Goal: Task Accomplishment & Management: Complete application form

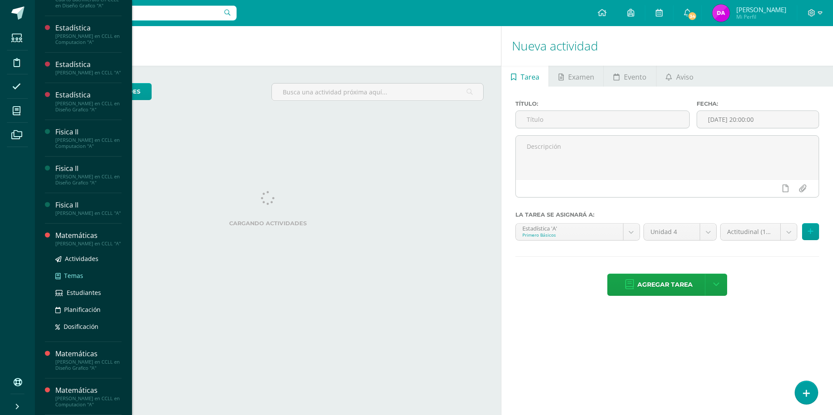
scroll to position [385, 0]
click at [80, 258] on span "Actividades" at bounding box center [82, 259] width 34 height 8
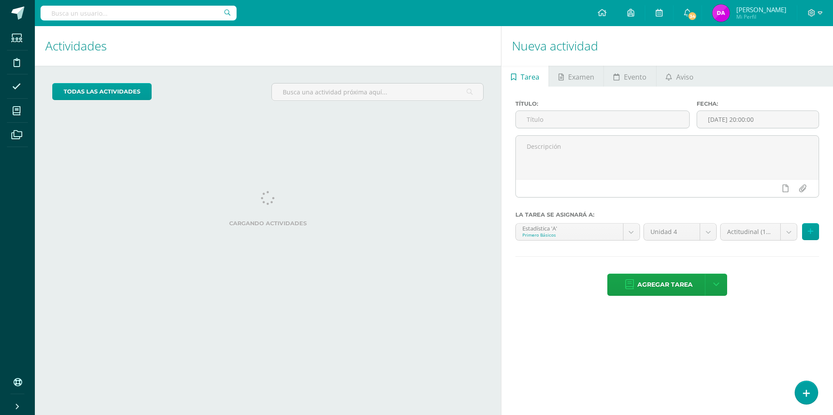
scroll to position [297, 0]
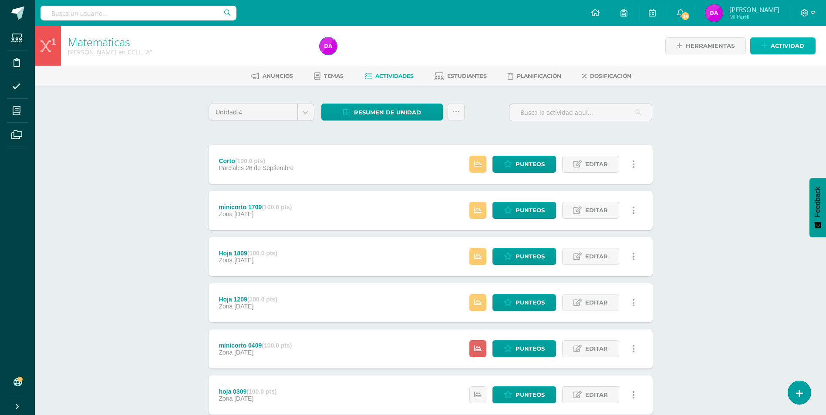
click at [787, 43] on span "Actividad" at bounding box center [788, 46] width 34 height 16
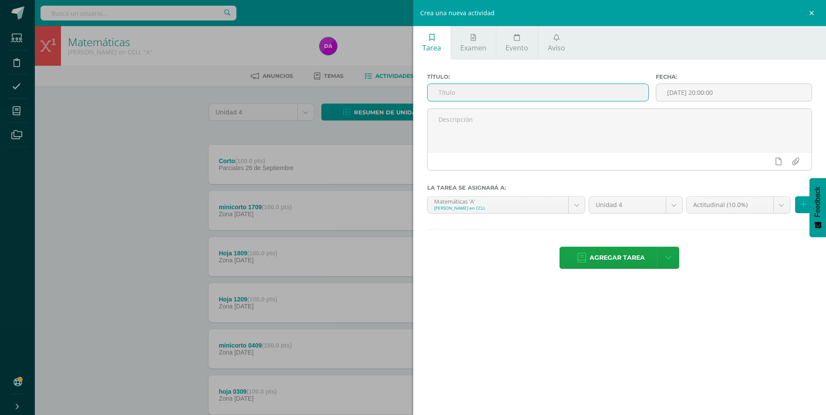
click at [475, 93] on input "text" at bounding box center [538, 92] width 221 height 17
type input "final"
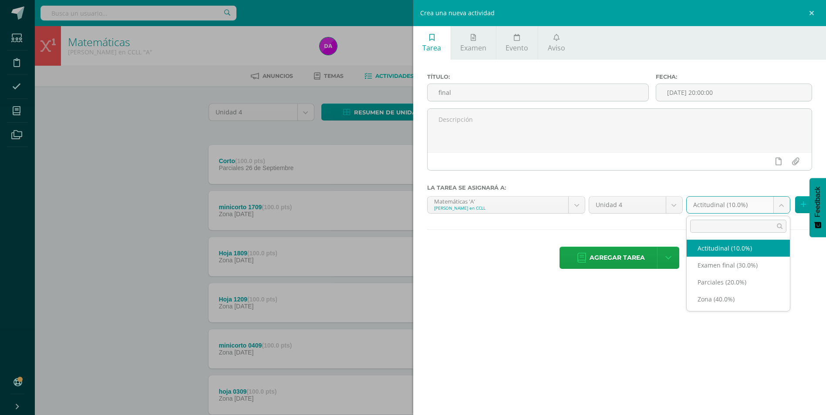
click at [784, 206] on body "Estudiantes Disciplina Asistencia Mis cursos Archivos Soporte Ayuda Reportar un…" at bounding box center [413, 236] width 826 height 473
select select "170396"
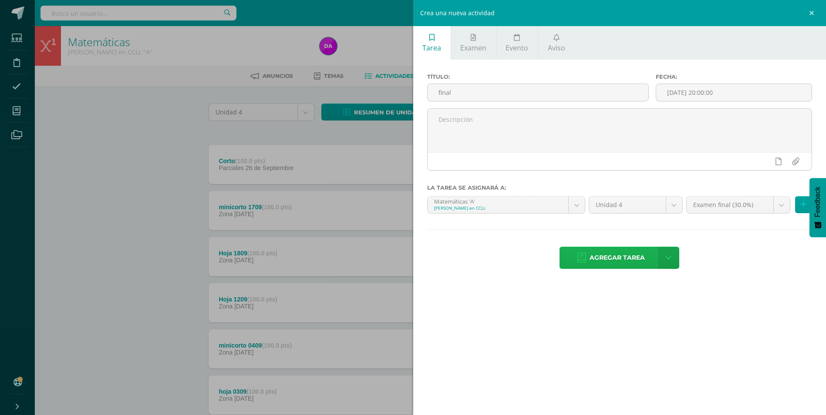
click at [615, 256] on span "Agregar tarea" at bounding box center [617, 257] width 55 height 21
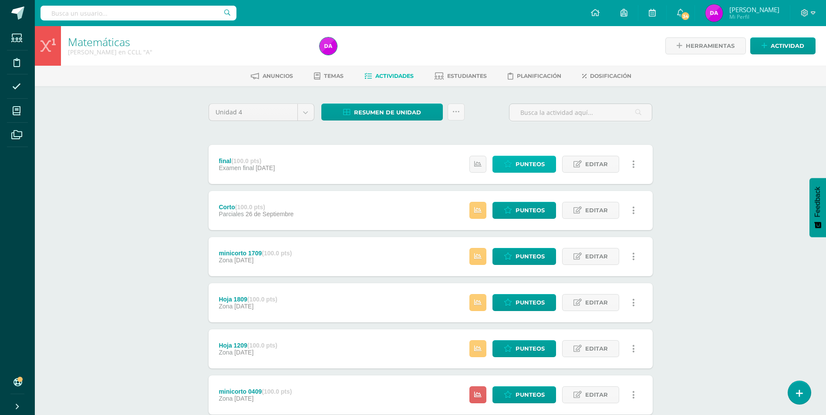
click at [527, 158] on span "Punteos" at bounding box center [530, 164] width 29 height 16
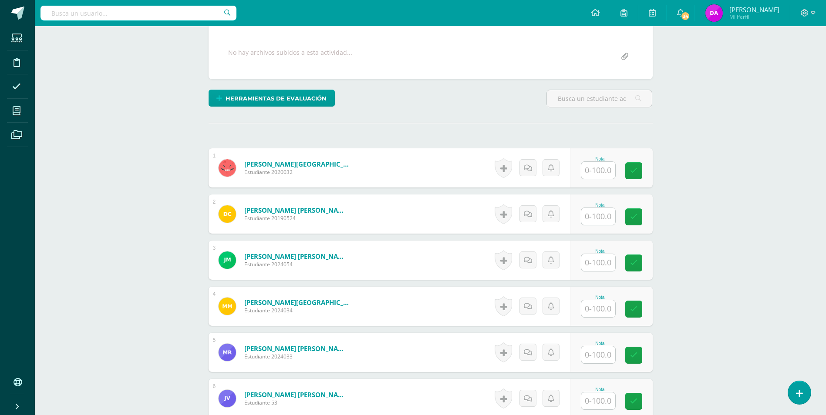
scroll to position [174, 0]
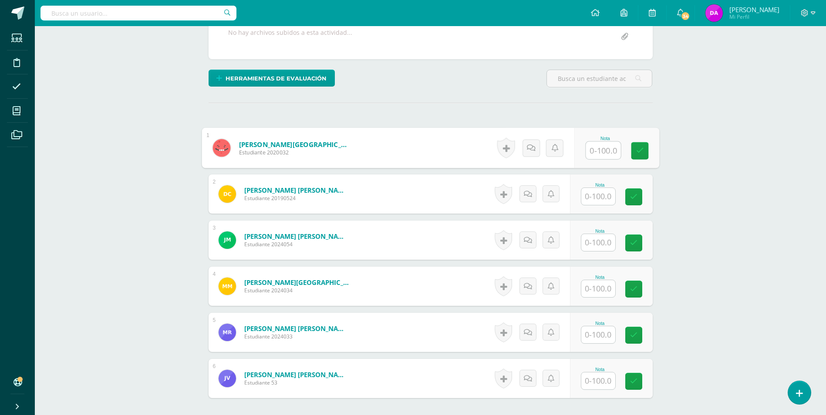
click at [604, 153] on input "text" at bounding box center [603, 150] width 35 height 17
type input "60"
click at [601, 289] on input "text" at bounding box center [603, 288] width 35 height 17
drag, startPoint x: 602, startPoint y: 195, endPoint x: 608, endPoint y: 212, distance: 18.2
click at [603, 199] on input "text" at bounding box center [598, 196] width 34 height 17
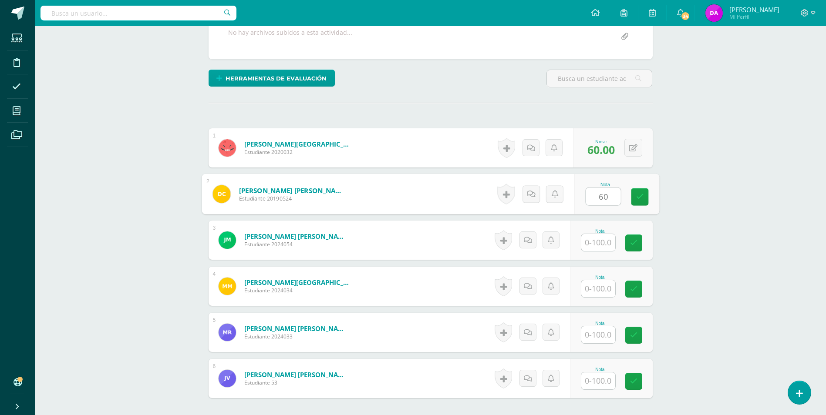
type input "60"
click at [596, 332] on input "text" at bounding box center [603, 335] width 35 height 17
type input "60"
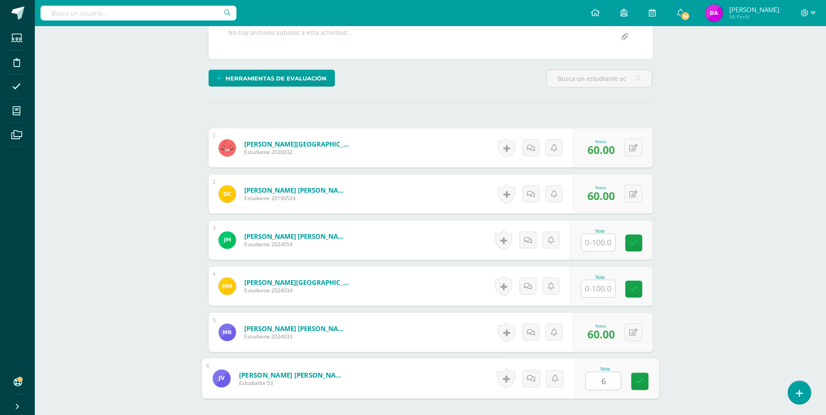
type input "60"
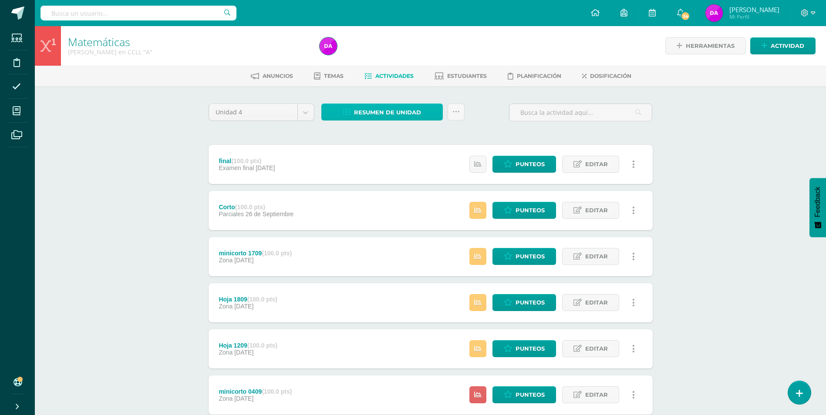
click at [395, 115] on span "Resumen de unidad" at bounding box center [387, 113] width 67 height 16
click at [405, 57] on link "Descargar como HTML" at bounding box center [382, 56] width 93 height 14
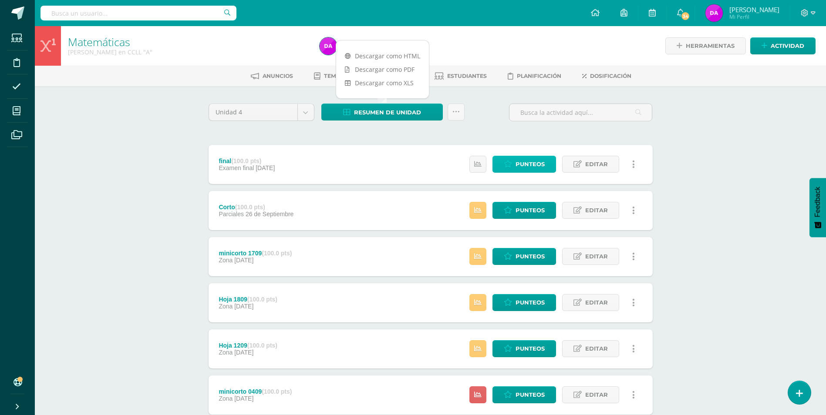
click at [517, 163] on span "Punteos" at bounding box center [530, 164] width 29 height 16
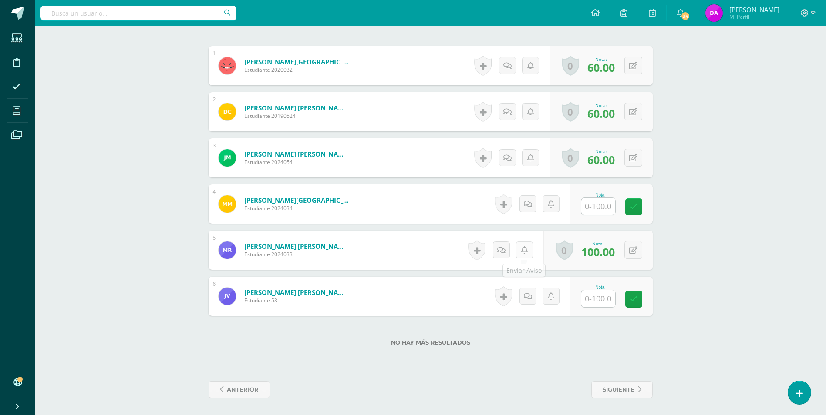
scroll to position [257, 0]
click at [604, 206] on input "text" at bounding box center [603, 206] width 35 height 17
type input "60"
click at [595, 300] on input "text" at bounding box center [603, 298] width 35 height 17
type input "60"
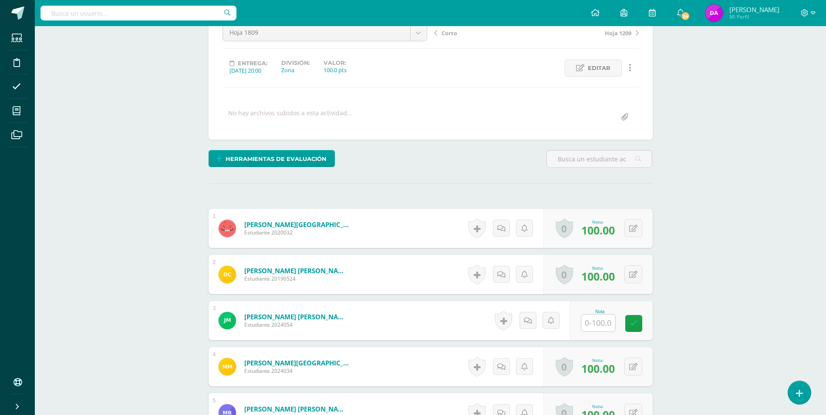
scroll to position [257, 0]
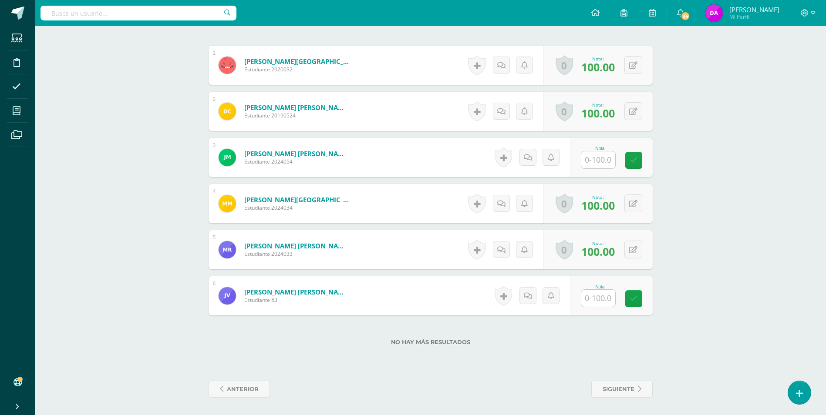
drag, startPoint x: 604, startPoint y: 296, endPoint x: 609, endPoint y: 295, distance: 5.0
click at [606, 296] on input "text" at bounding box center [598, 298] width 34 height 17
type input "60"
drag, startPoint x: 598, startPoint y: 162, endPoint x: 669, endPoint y: 132, distance: 77.3
click at [599, 160] on input "text" at bounding box center [598, 160] width 34 height 17
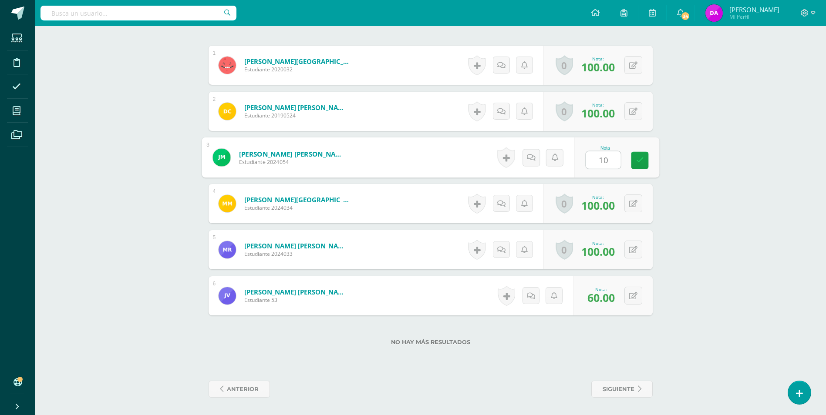
type input "100"
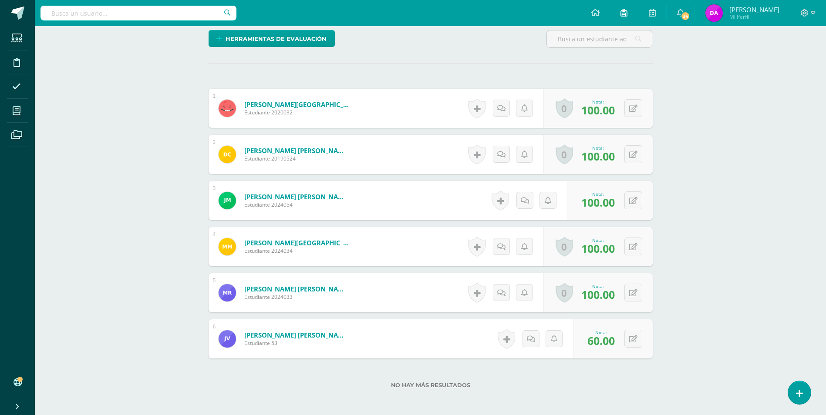
scroll to position [213, 0]
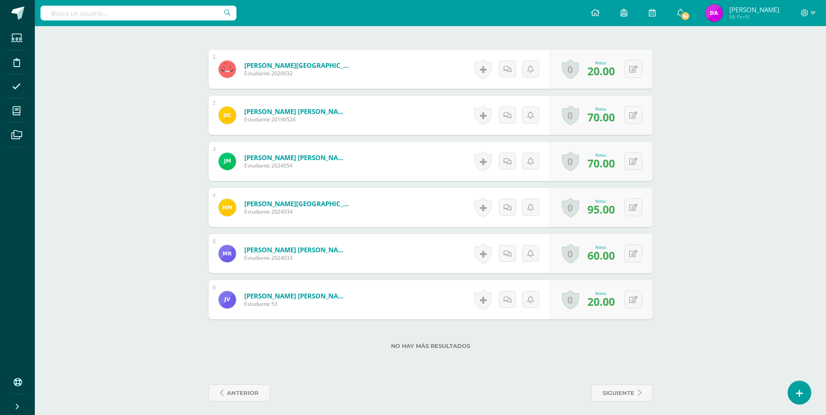
scroll to position [257, 0]
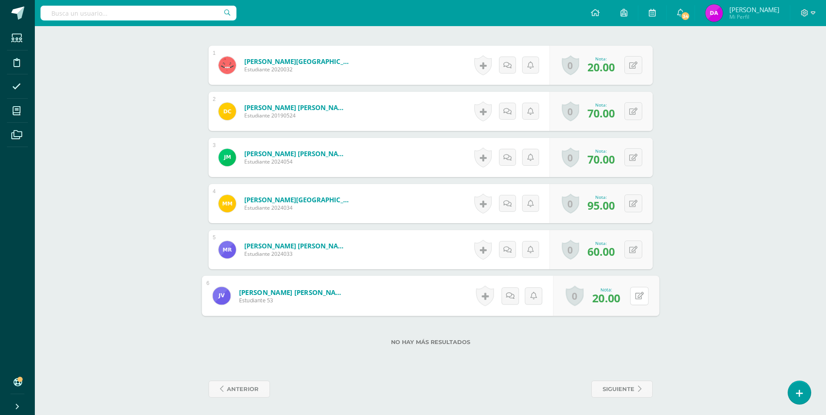
drag, startPoint x: 633, startPoint y: 296, endPoint x: 649, endPoint y: 289, distance: 18.0
click at [633, 295] on button at bounding box center [639, 296] width 18 height 18
type input "60"
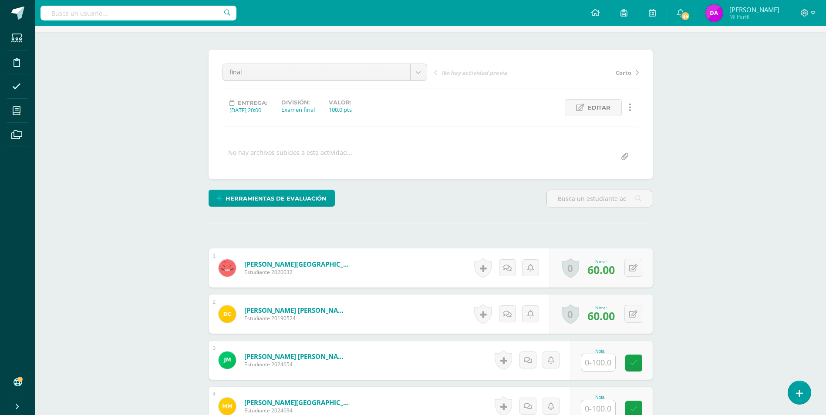
scroll to position [228, 0]
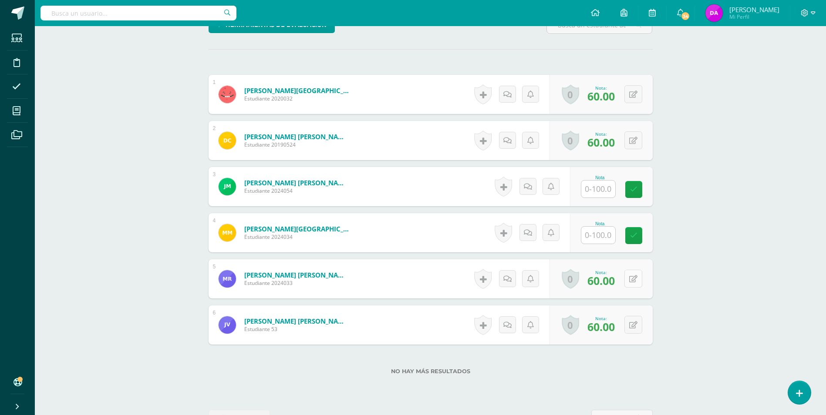
click at [635, 276] on icon at bounding box center [633, 279] width 8 height 7
type input "80"
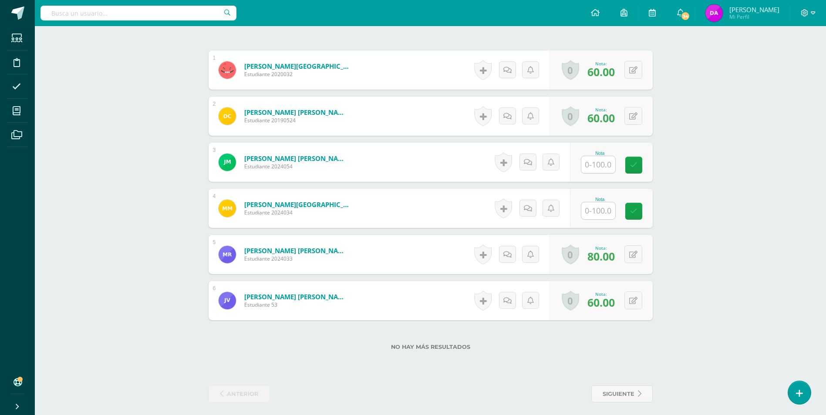
scroll to position [257, 0]
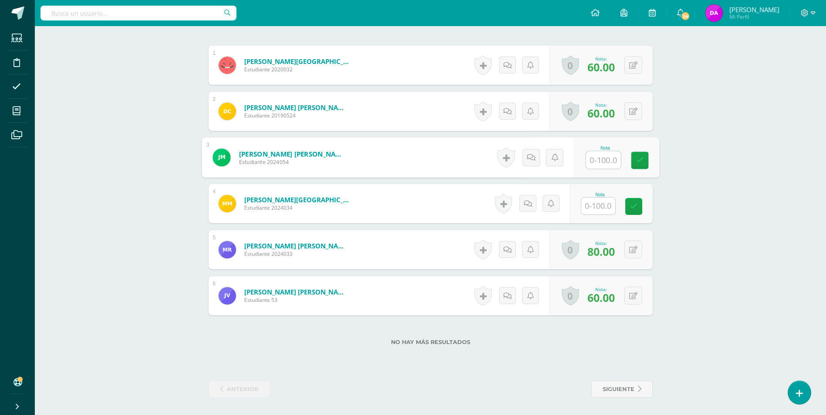
click at [601, 161] on input "text" at bounding box center [603, 160] width 35 height 17
type input "60"
type input "75"
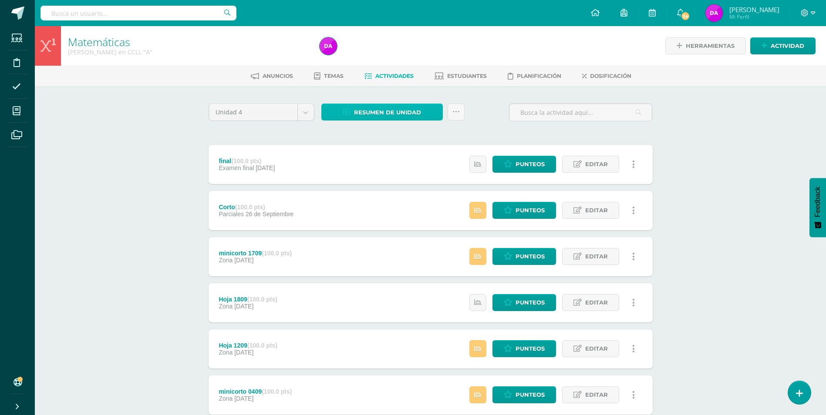
click at [403, 111] on span "Resumen de unidad" at bounding box center [387, 113] width 67 height 16
click at [403, 53] on link "Descargar como HTML" at bounding box center [382, 56] width 93 height 14
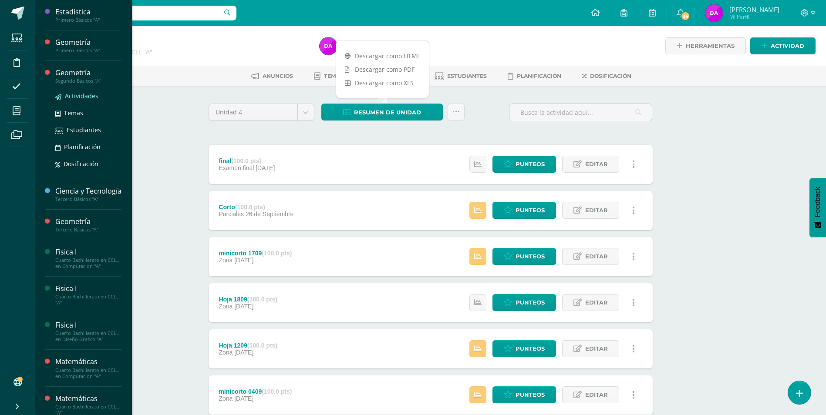
click at [83, 95] on span "Actividades" at bounding box center [82, 96] width 34 height 8
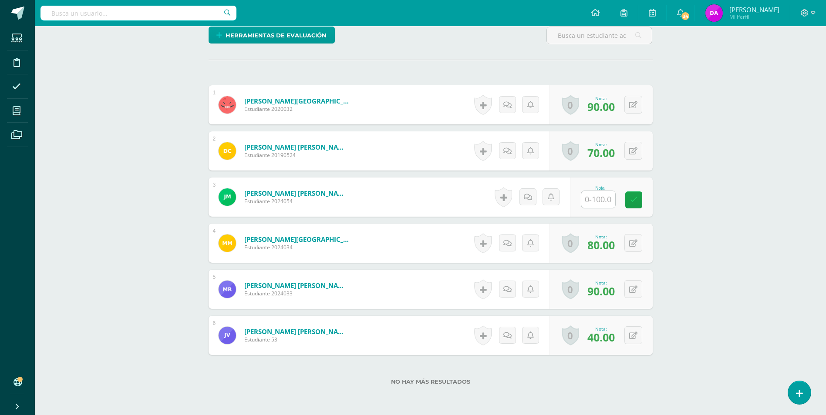
scroll to position [218, 0]
click at [603, 189] on div "Nota" at bounding box center [600, 188] width 38 height 5
click at [593, 200] on input "text" at bounding box center [603, 199] width 35 height 17
type input "75"
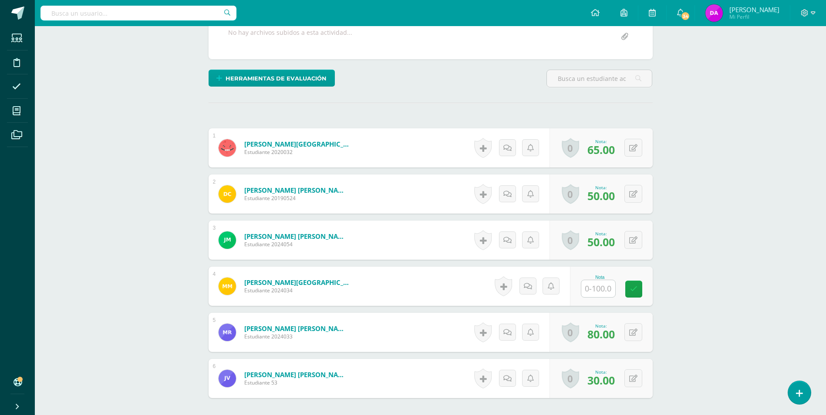
scroll to position [218, 0]
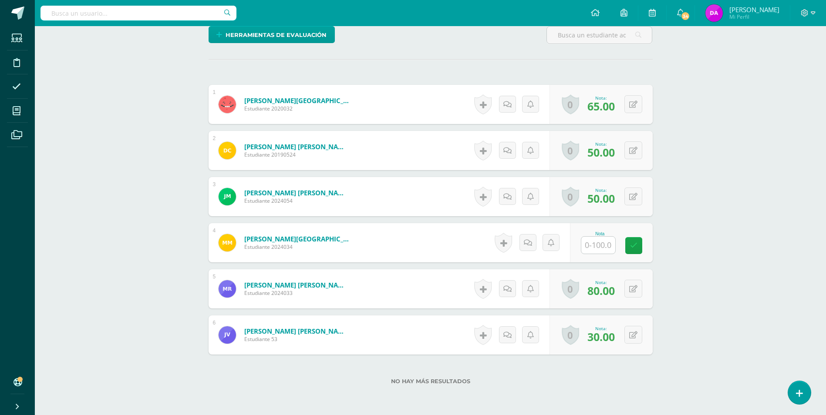
click at [601, 240] on input "text" at bounding box center [598, 245] width 34 height 17
type input "60"
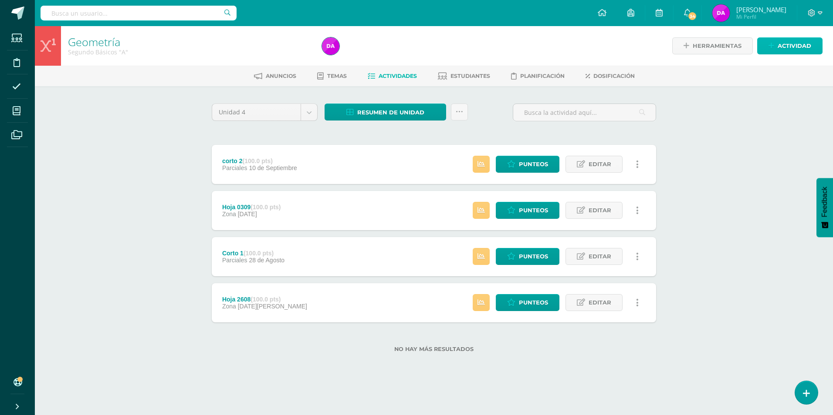
click at [798, 40] on span "Actividad" at bounding box center [794, 46] width 34 height 16
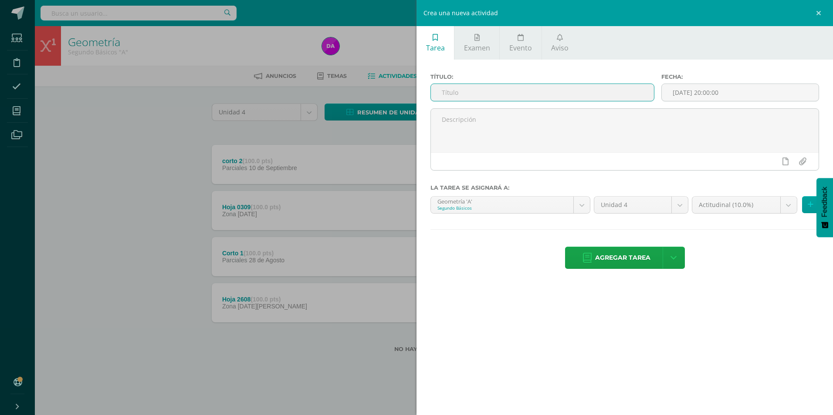
click at [476, 91] on input "text" at bounding box center [542, 92] width 223 height 17
type input "finales"
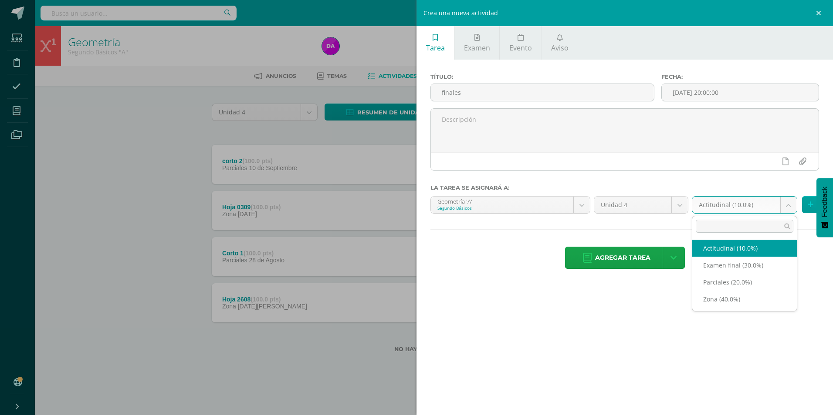
click at [787, 203] on body "Estudiantes Disciplina Asistencia Mis cursos Archivos Soporte Ayuda Reportar un…" at bounding box center [416, 190] width 833 height 381
select select "170346"
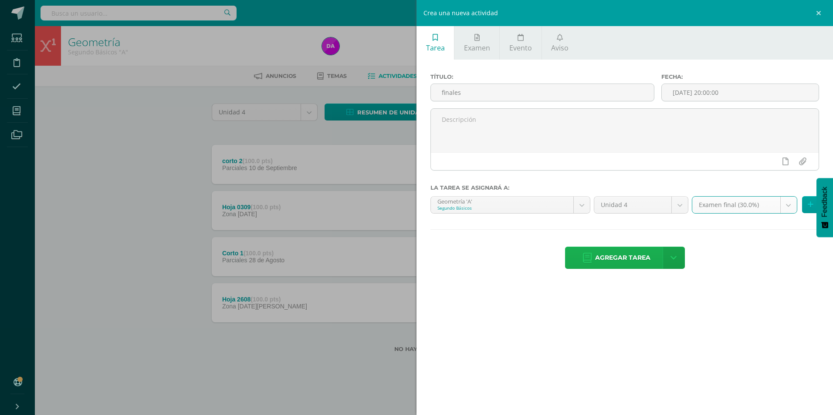
click at [635, 255] on span "Agregar tarea" at bounding box center [622, 257] width 55 height 21
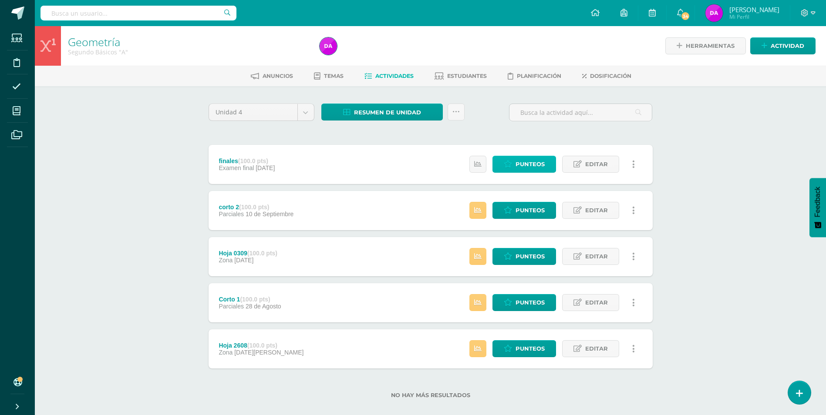
click at [524, 161] on span "Punteos" at bounding box center [530, 164] width 29 height 16
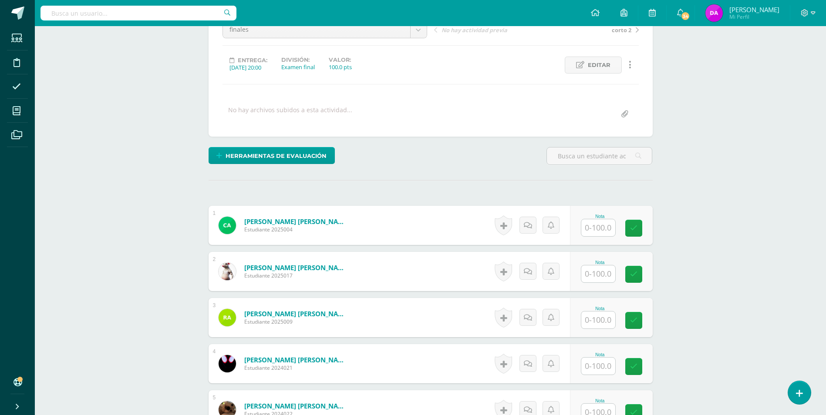
scroll to position [97, 0]
click at [596, 230] on input "text" at bounding box center [598, 227] width 34 height 17
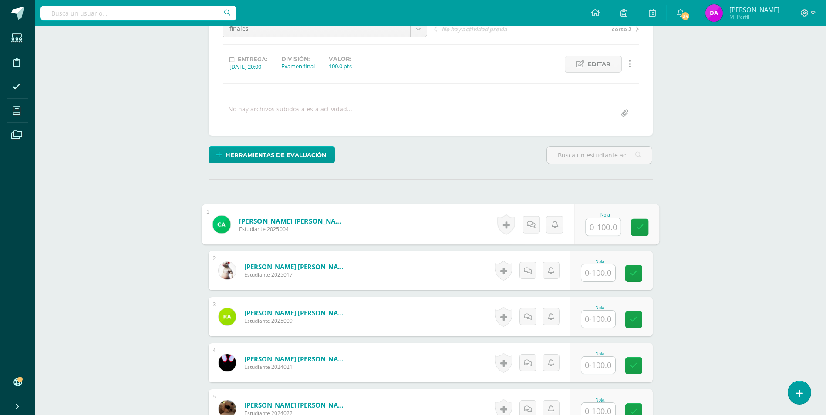
click at [607, 274] on input "text" at bounding box center [598, 273] width 34 height 17
type input "0"
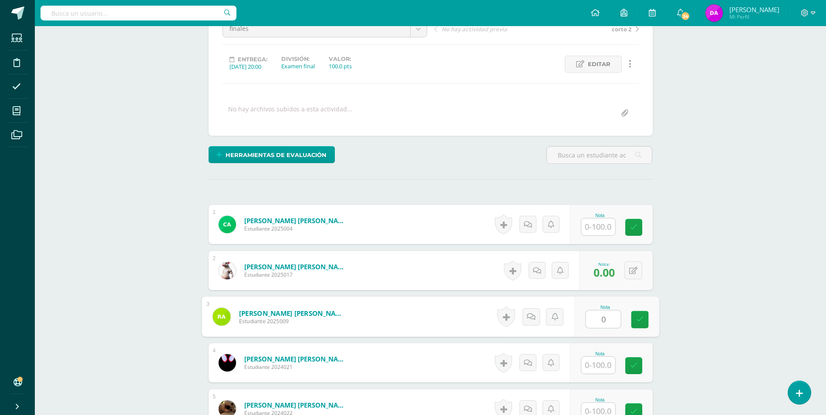
type input "0"
type input "10"
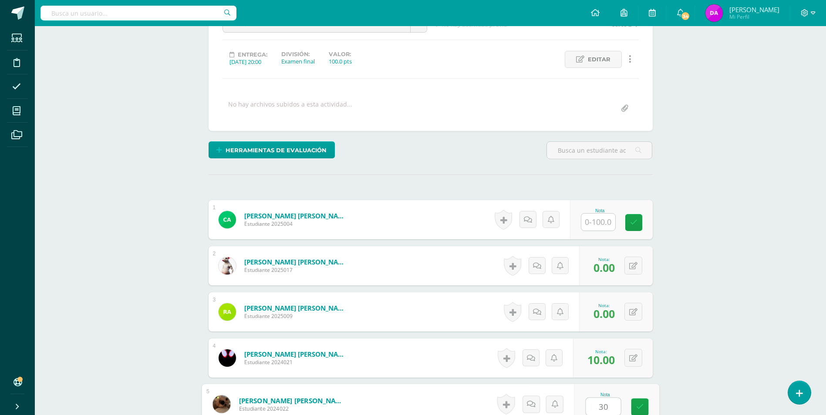
type input "30"
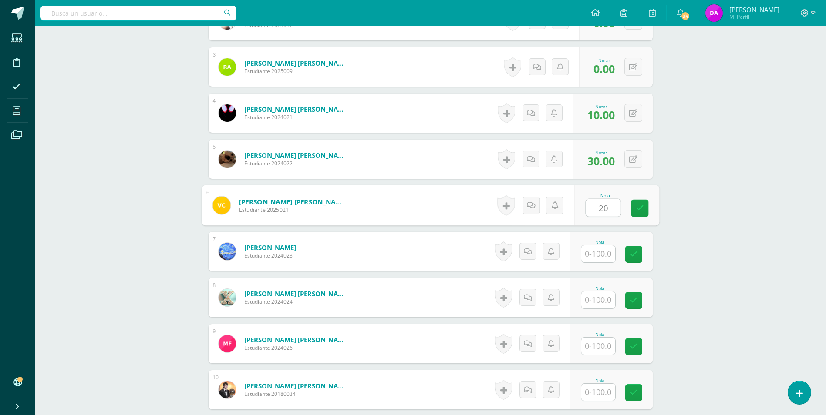
type input "20"
type input "50"
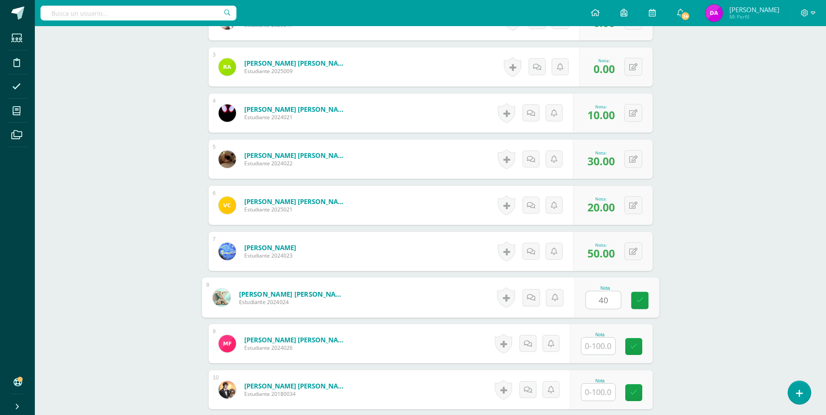
type input "40"
type input "50"
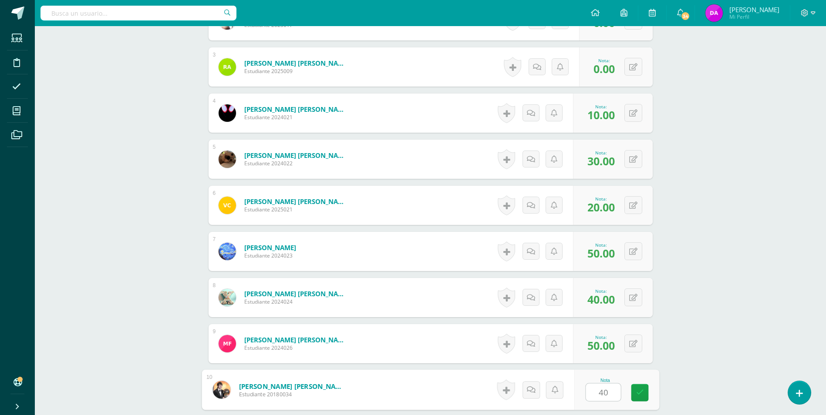
type input "40"
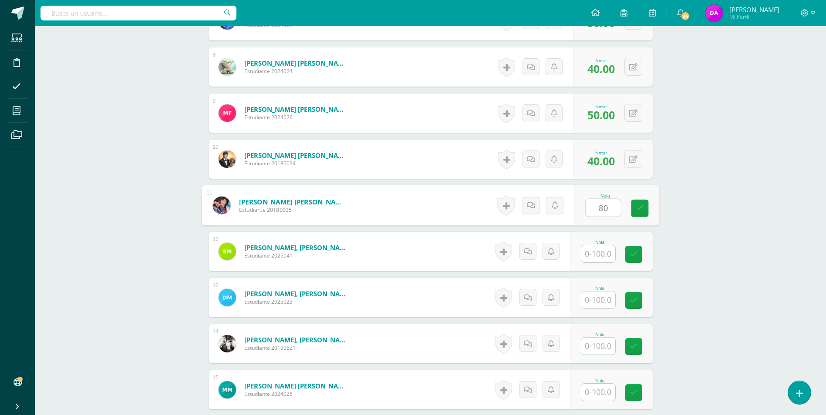
type input "80"
type input "50"
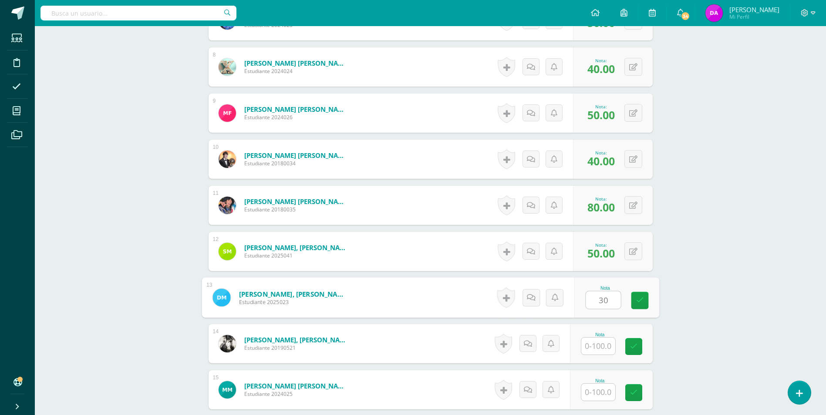
type input "30"
type input "50"
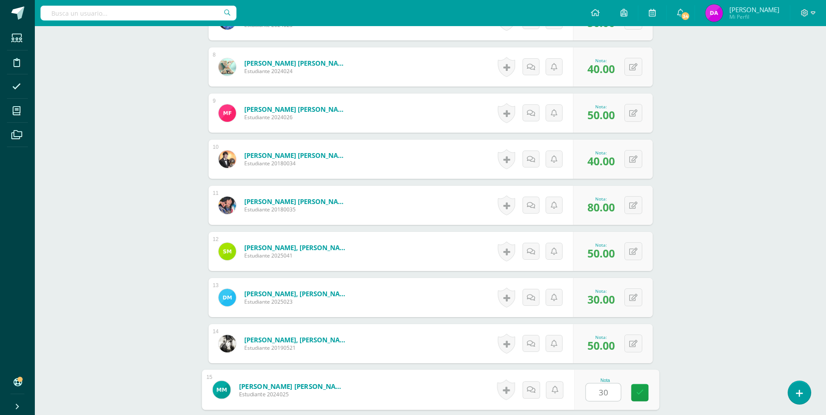
type input "30"
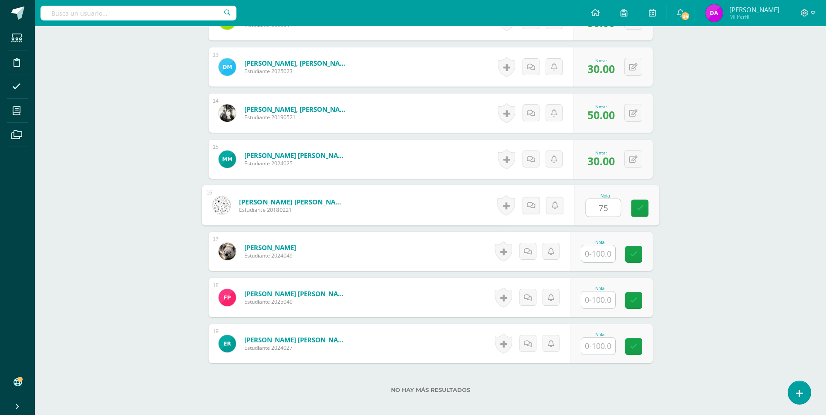
type input "75"
type input "0"
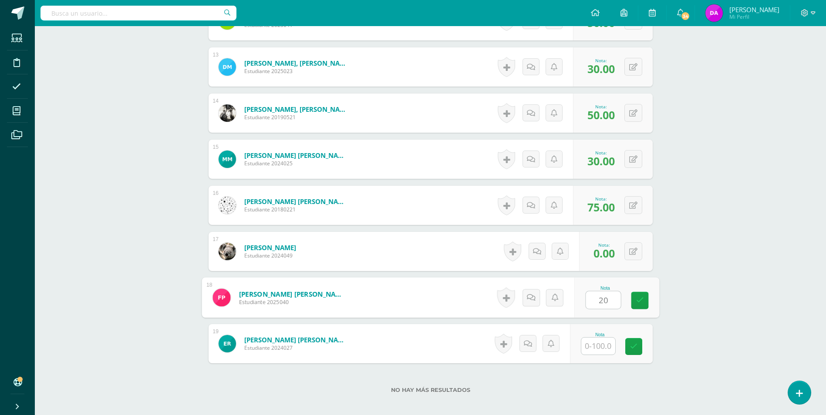
type input "20"
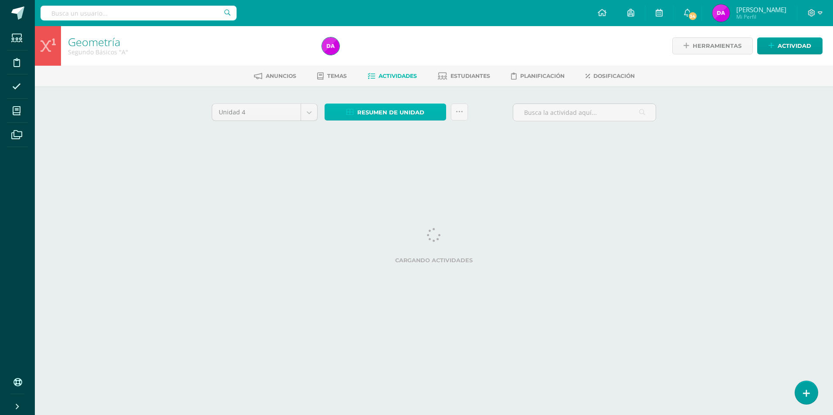
click at [391, 112] on span "Resumen de unidad" at bounding box center [390, 113] width 67 height 16
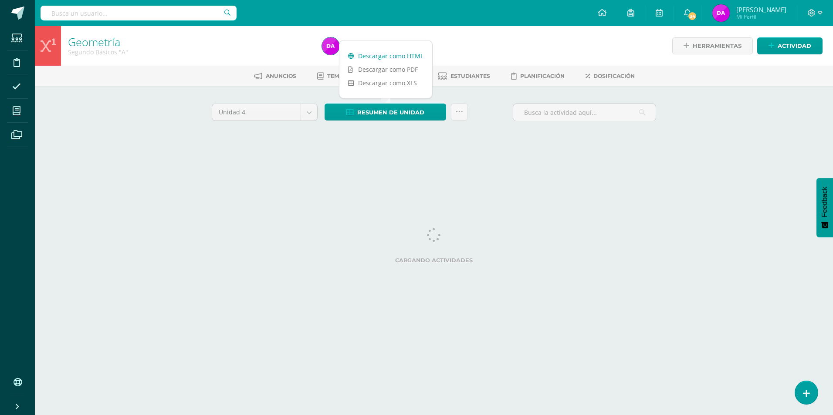
click at [405, 54] on link "Descargar como HTML" at bounding box center [385, 56] width 93 height 14
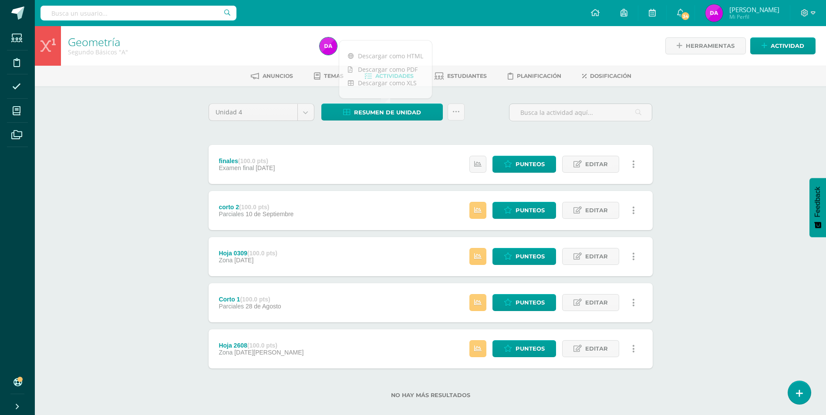
click at [133, 153] on div "Geometría Segundo Básicos "A" Herramientas Detalle de asistencias Actividad Anu…" at bounding box center [430, 226] width 791 height 401
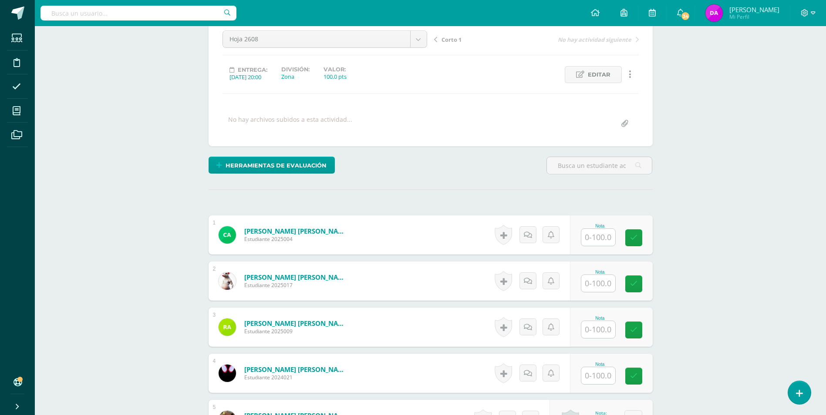
scroll to position [88, 0]
click at [604, 238] on input "text" at bounding box center [598, 237] width 34 height 17
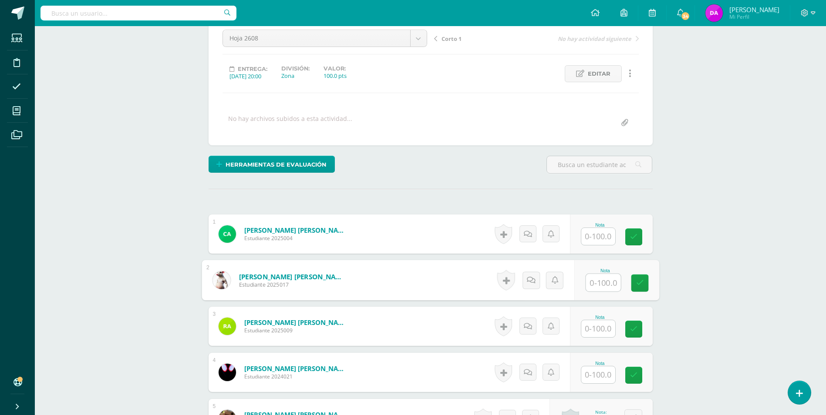
click at [597, 283] on input "text" at bounding box center [603, 282] width 35 height 17
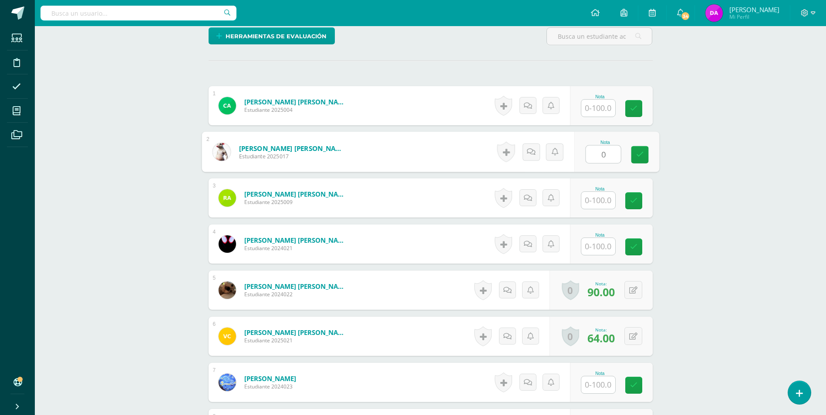
scroll to position [219, 0]
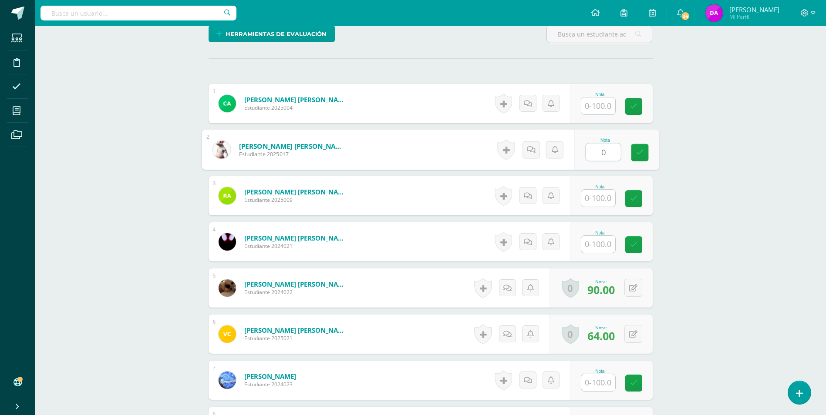
type input "0"
click at [603, 204] on input "text" at bounding box center [603, 198] width 35 height 17
type input "0"
click at [599, 251] on input "text" at bounding box center [603, 244] width 35 height 17
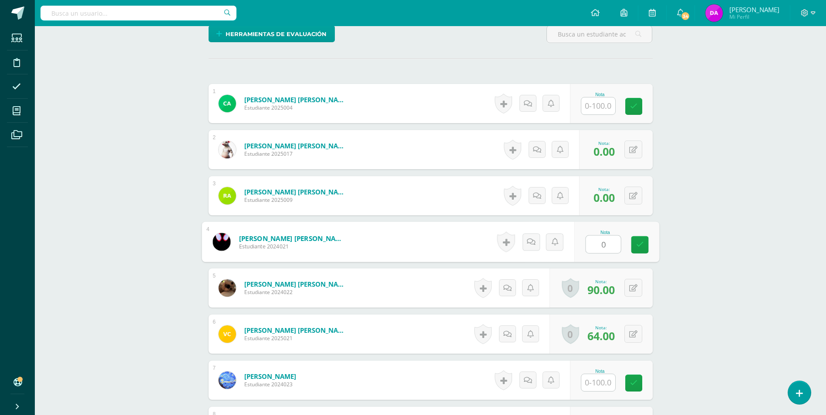
type input "0"
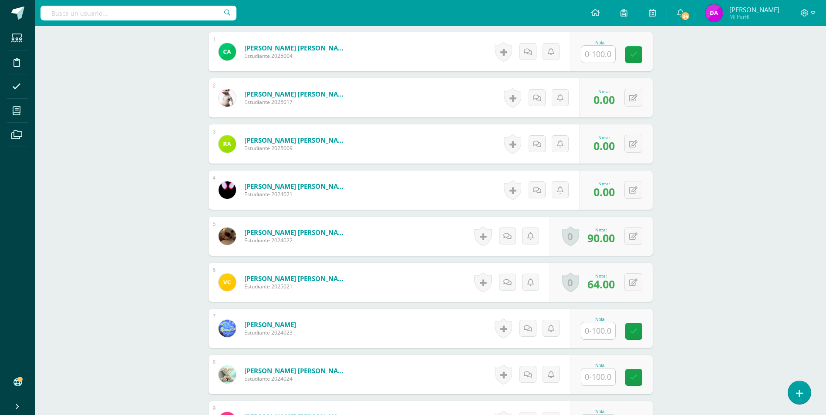
scroll to position [349, 0]
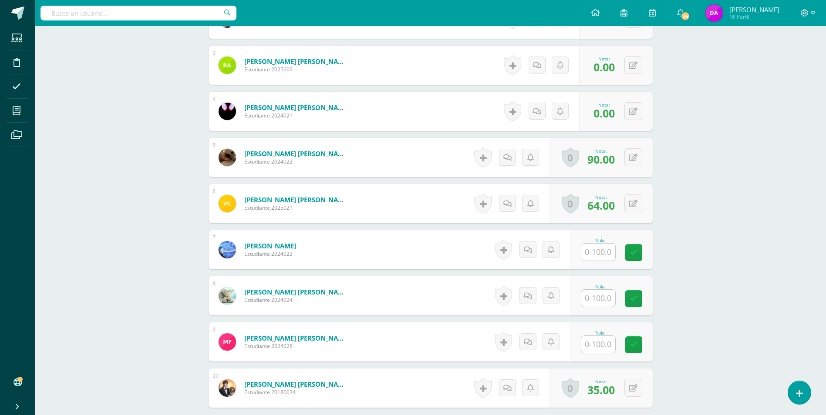
click at [600, 255] on input "text" at bounding box center [598, 252] width 34 height 17
type input "60"
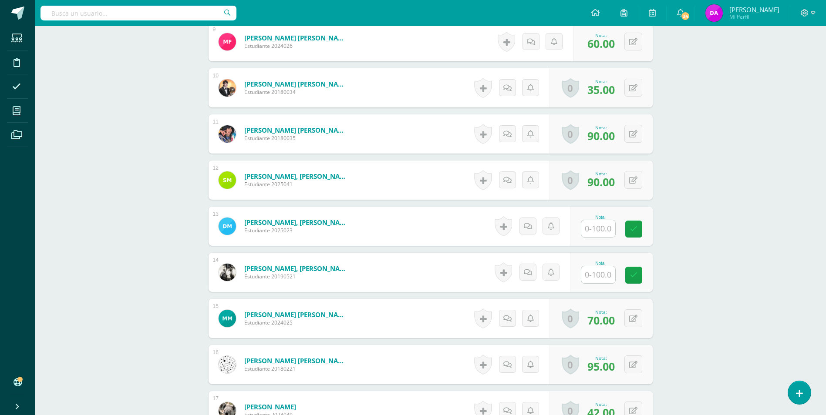
scroll to position [654, 0]
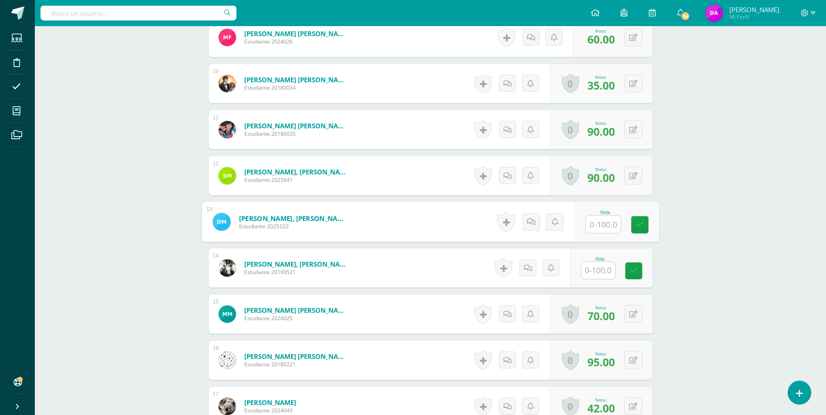
click at [603, 227] on input "text" at bounding box center [603, 224] width 35 height 17
type input "0"
type input "60"
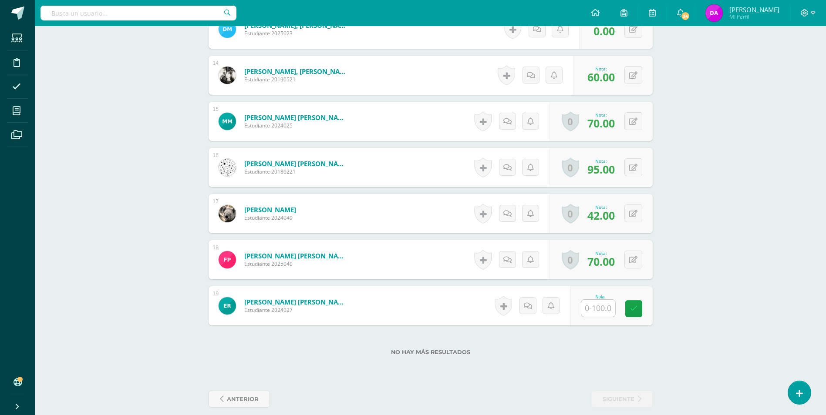
scroll to position [857, 0]
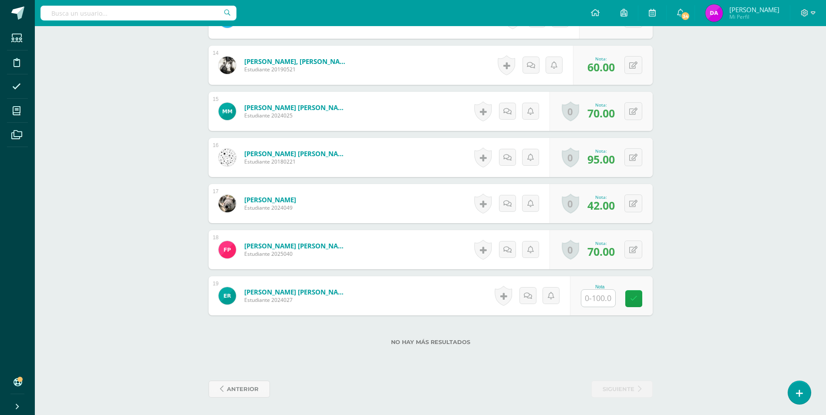
click at [603, 297] on input "text" at bounding box center [598, 298] width 34 height 17
type input "0"
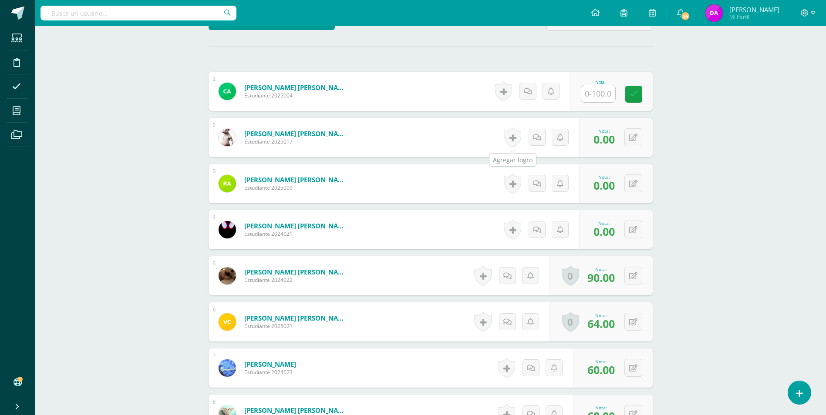
scroll to position [204, 0]
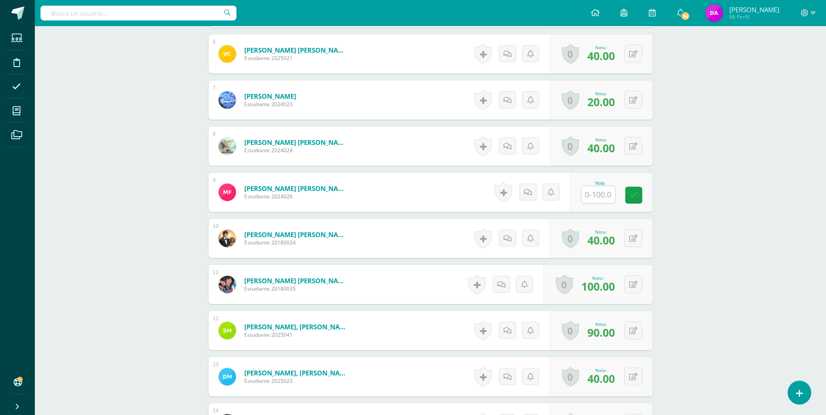
scroll to position [524, 0]
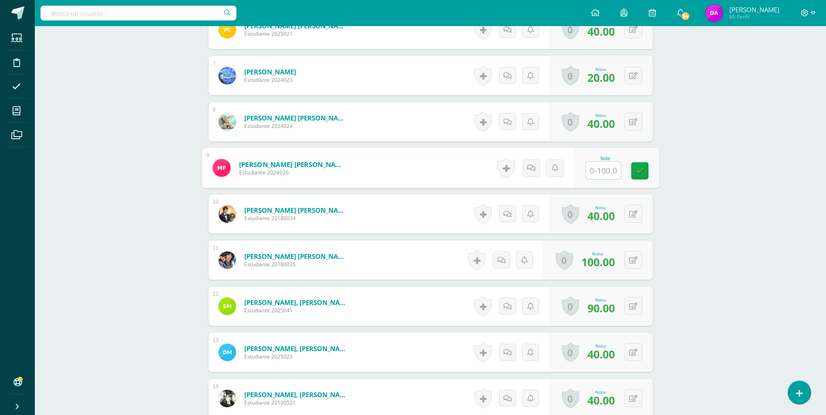
click at [608, 176] on input "text" at bounding box center [603, 170] width 35 height 17
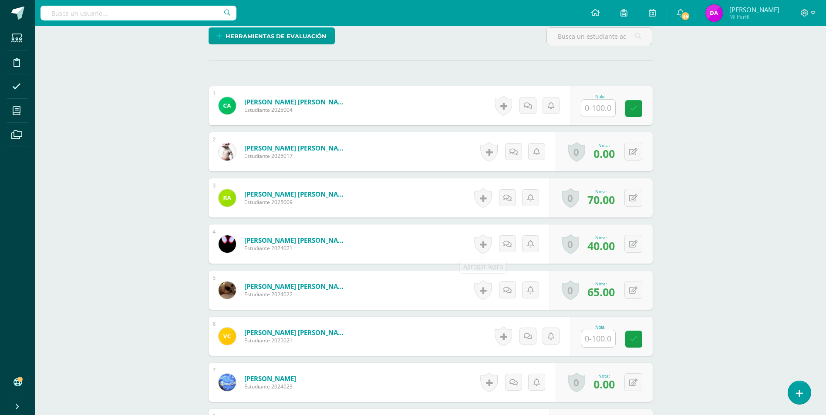
scroll to position [274, 0]
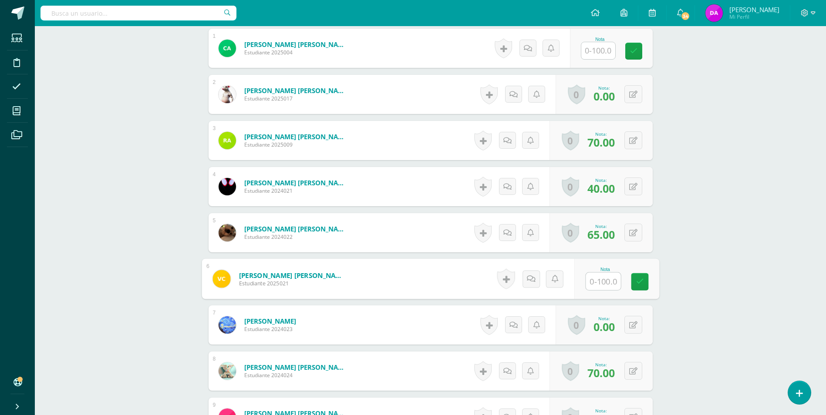
click at [602, 280] on input "text" at bounding box center [603, 281] width 35 height 17
type input "60"
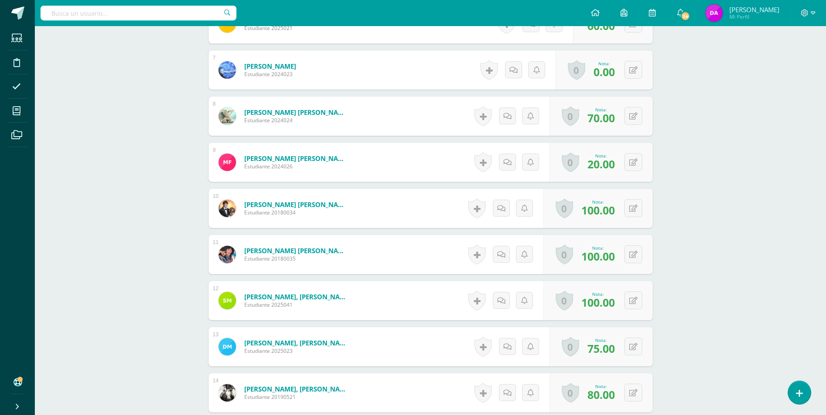
scroll to position [378, 0]
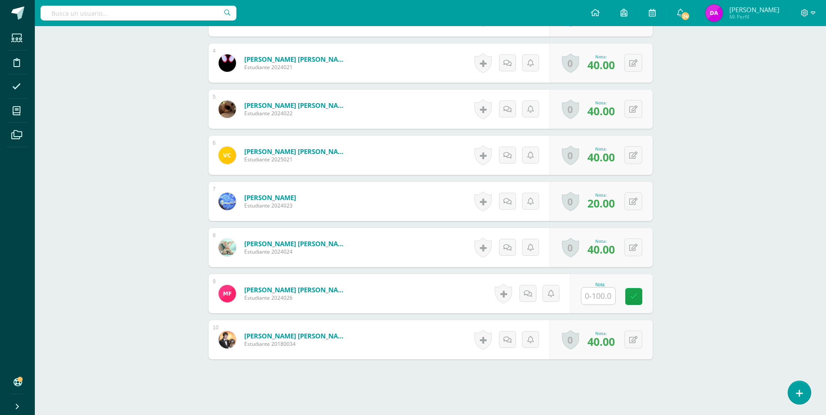
scroll to position [402, 0]
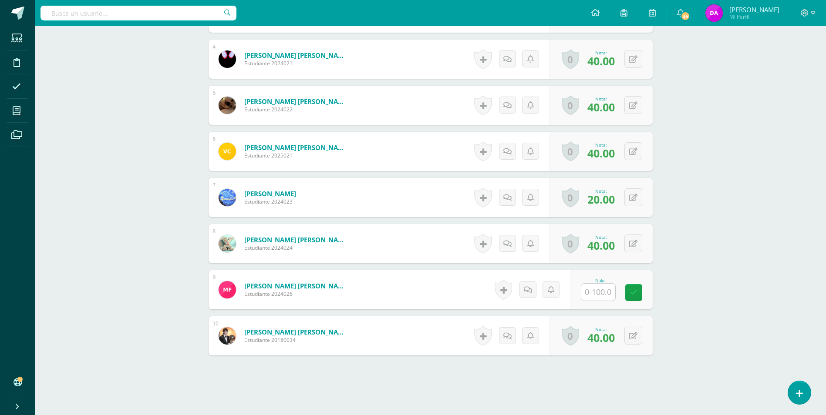
click at [603, 296] on input "text" at bounding box center [598, 292] width 34 height 17
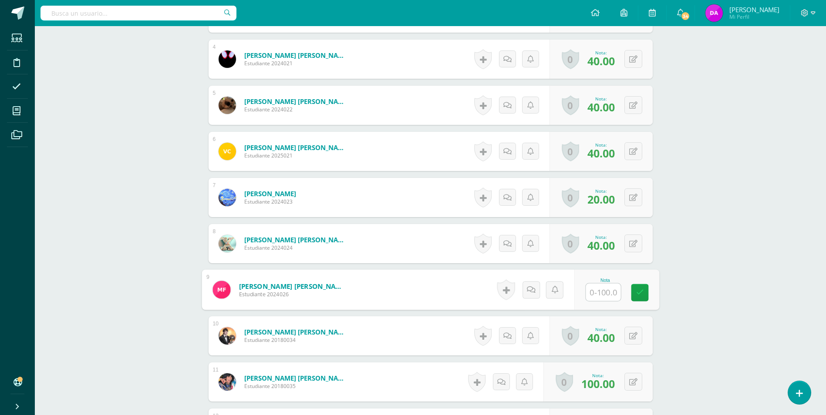
scroll to position [402, 0]
type input "50"
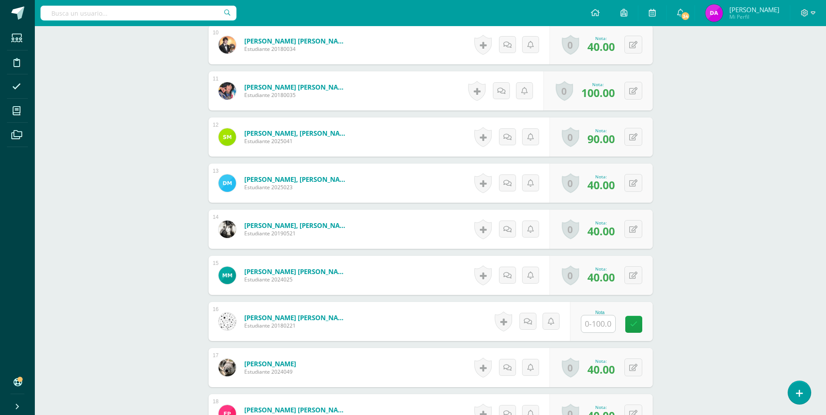
scroll to position [707, 0]
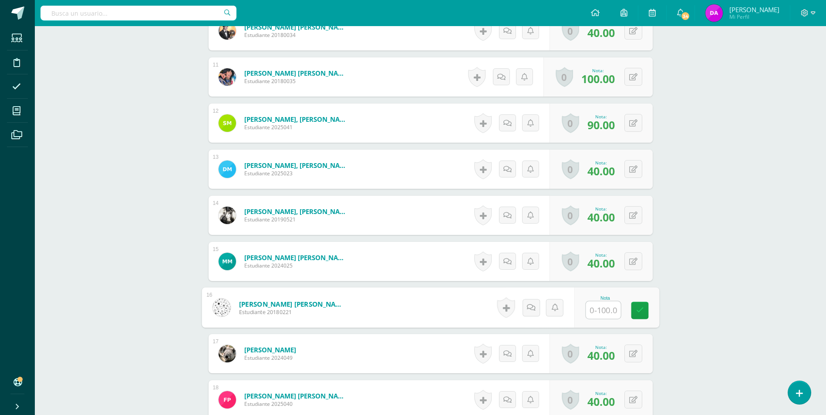
click at [598, 308] on input "text" at bounding box center [603, 310] width 35 height 17
type input "60"
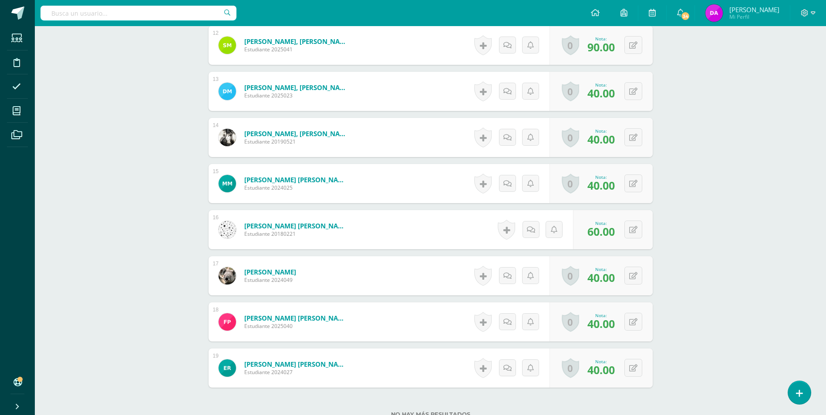
scroll to position [726, 0]
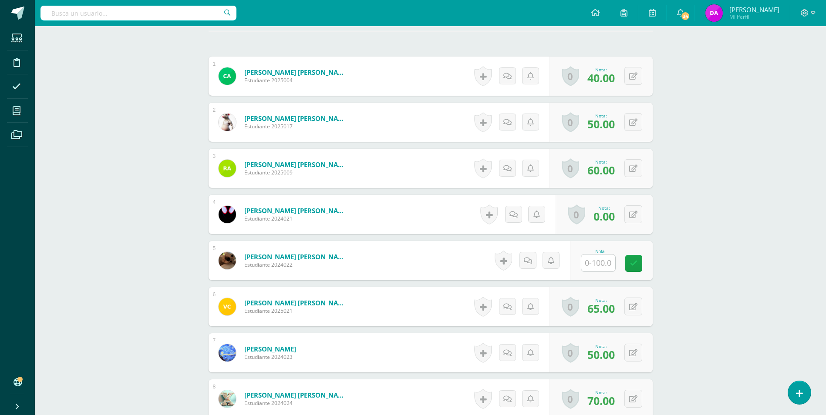
scroll to position [247, 0]
click at [598, 259] on input "text" at bounding box center [598, 262] width 34 height 17
type input "60"
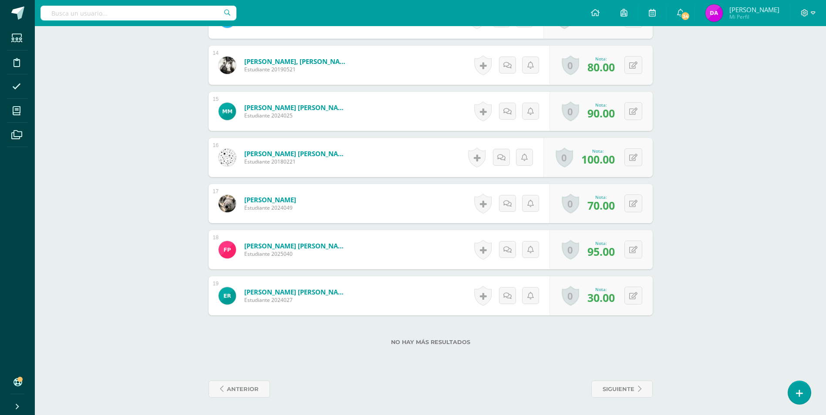
scroll to position [552, 0]
